Goal: Find specific page/section: Find specific page/section

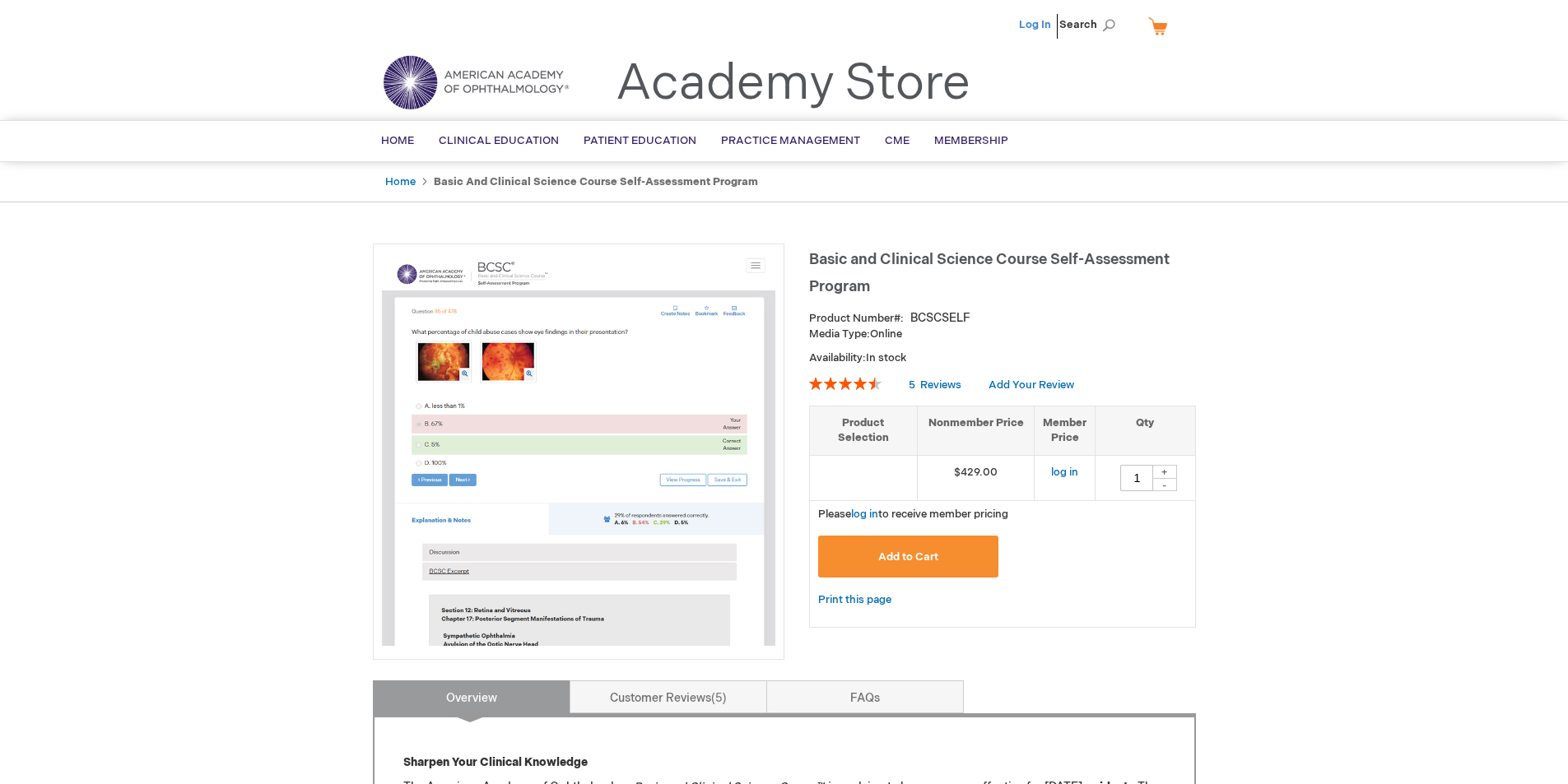
click at [752, 29] on link "Log In" at bounding box center [1036, 24] width 32 height 13
click at [967, 18] on span "Andrew Fine" at bounding box center [954, 24] width 91 height 13
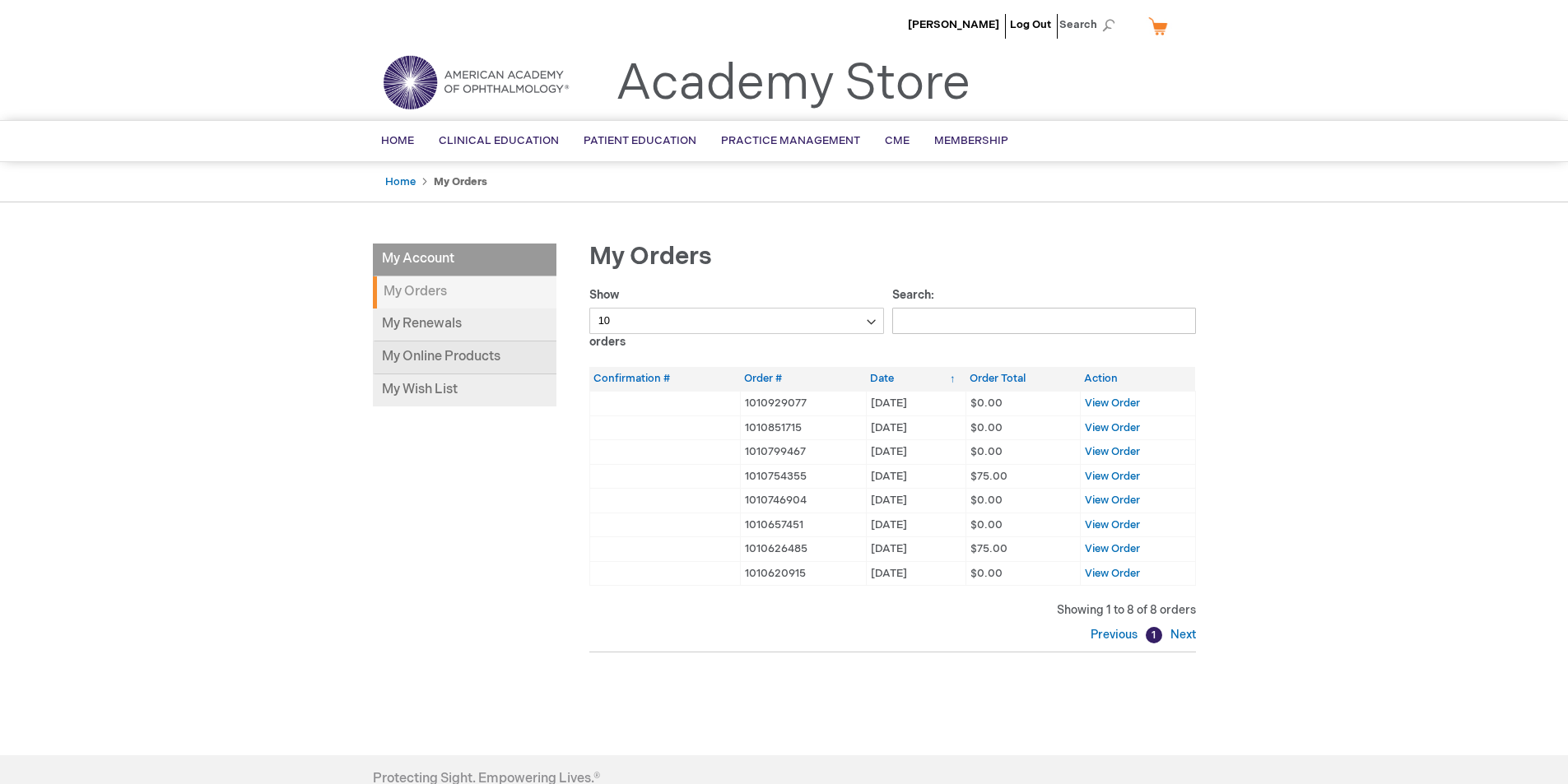
click at [452, 354] on link "My Online Products" at bounding box center [464, 358] width 184 height 33
